Goal: Find specific page/section: Find specific page/section

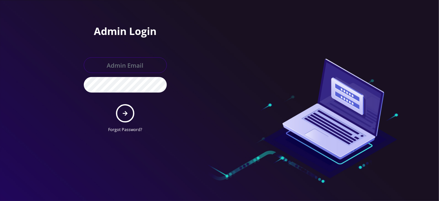
type input "master@britewireless.com"
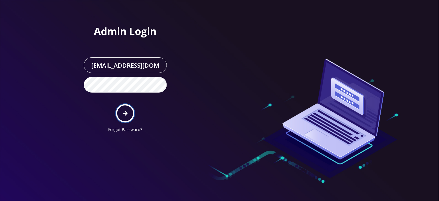
click at [124, 113] on icon "submit" at bounding box center [125, 114] width 5 height 6
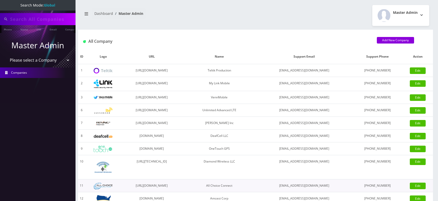
type input "7422"
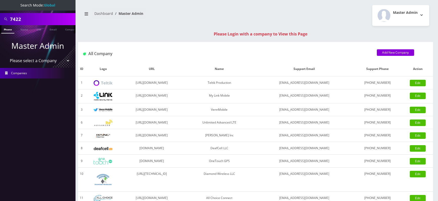
select select "1"
click at [6, 56] on select "Please select a Company Teltik Production My Link Mobile VennMobile Unlimited A…" at bounding box center [38, 61] width 64 height 10
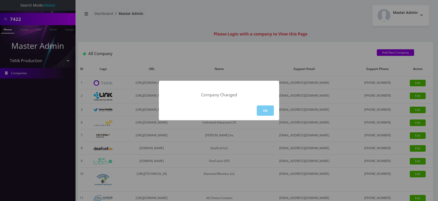
click at [266, 110] on button "OK" at bounding box center [265, 110] width 17 height 10
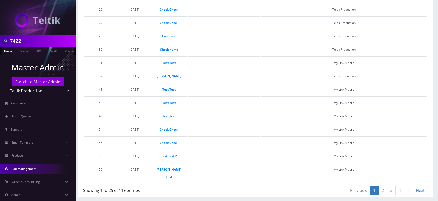
scroll to position [35, 0]
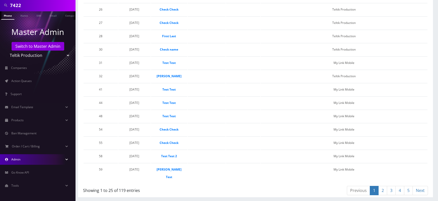
click at [37, 162] on link "Admin" at bounding box center [37, 159] width 75 height 11
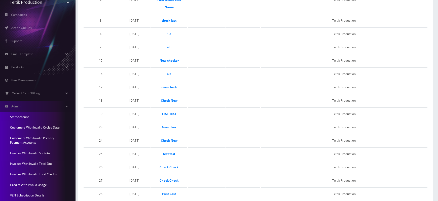
scroll to position [298, 0]
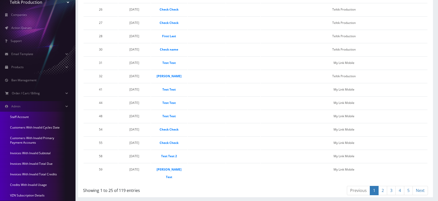
click at [383, 192] on link "2" at bounding box center [382, 190] width 9 height 9
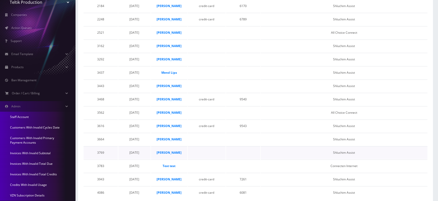
scroll to position [267, 0]
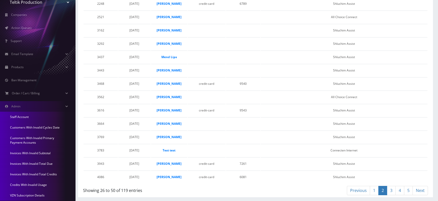
click at [394, 192] on link "3" at bounding box center [391, 190] width 9 height 9
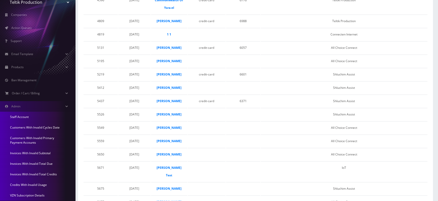
scroll to position [252, 0]
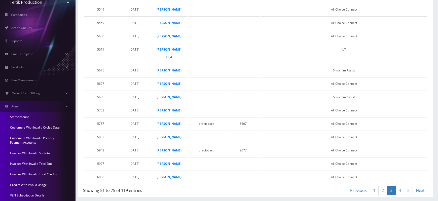
click at [401, 192] on link "4" at bounding box center [399, 190] width 9 height 9
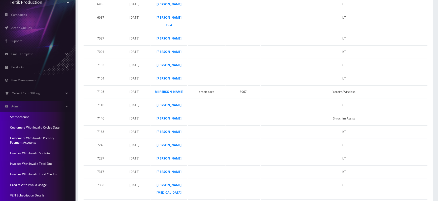
scroll to position [267, 0]
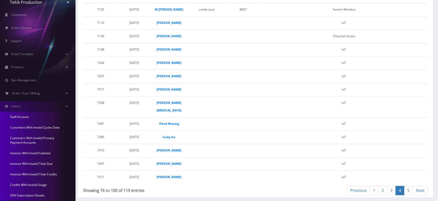
click at [408, 192] on link "5" at bounding box center [408, 190] width 9 height 9
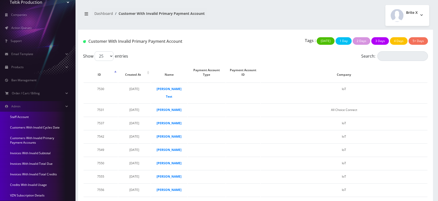
scroll to position [158, 0]
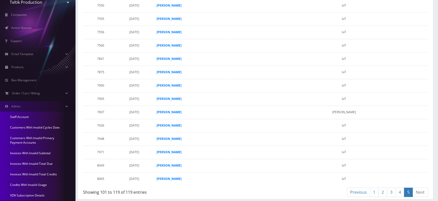
click at [373, 189] on link "1" at bounding box center [374, 192] width 9 height 9
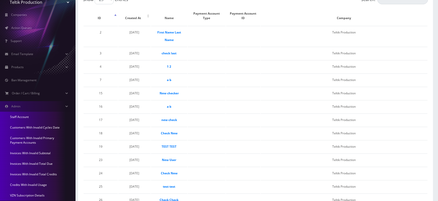
scroll to position [0, 0]
